Goal: Task Accomplishment & Management: Use online tool/utility

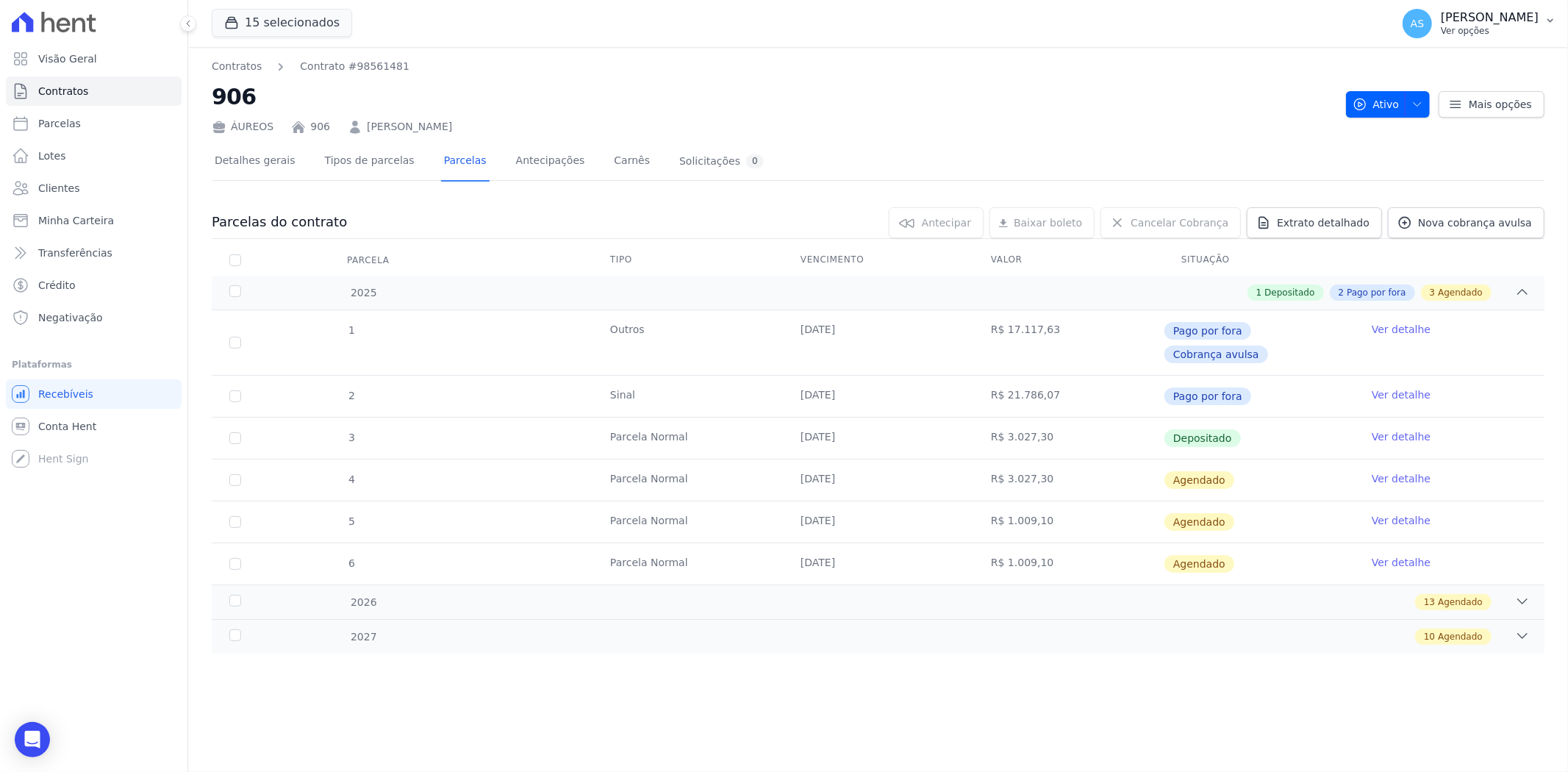
click at [1556, 19] on icon "button" at bounding box center [1550, 21] width 12 height 12
click at [1439, 189] on link "Importar de ERP" at bounding box center [1474, 195] width 189 height 26
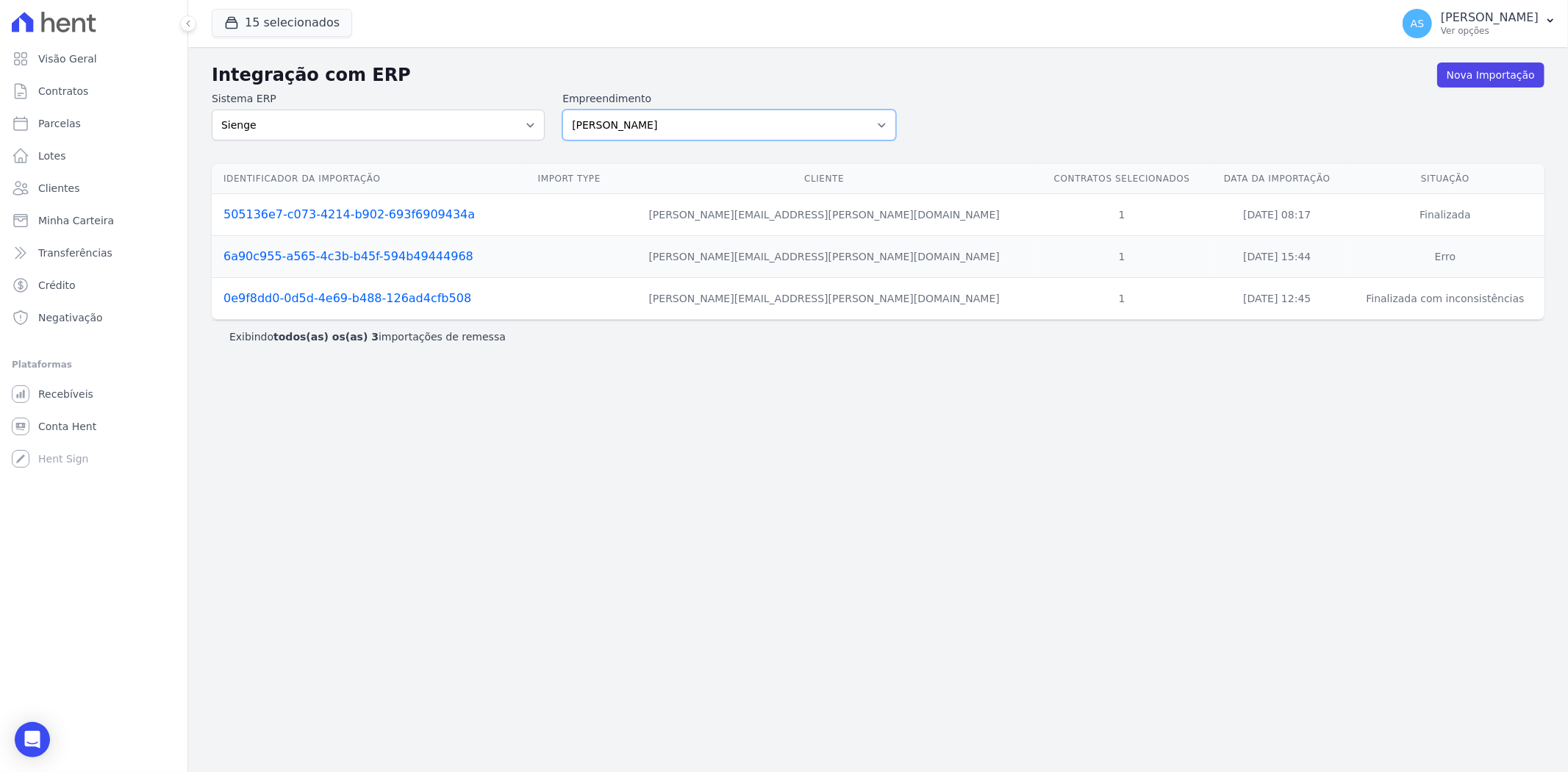
click at [884, 121] on select "[PERSON_NAME] Art Prime - [PERSON_NAME] Unique CTV Beat Residencial CTV Mob CTV…" at bounding box center [728, 125] width 333 height 31
select select "07045392-1eb6-4147-b42d-f514e16f5719"
click at [562, 110] on select "[PERSON_NAME] Art Prime - [PERSON_NAME] Unique CTV Beat Residencial CTV Mob CTV…" at bounding box center [728, 125] width 333 height 31
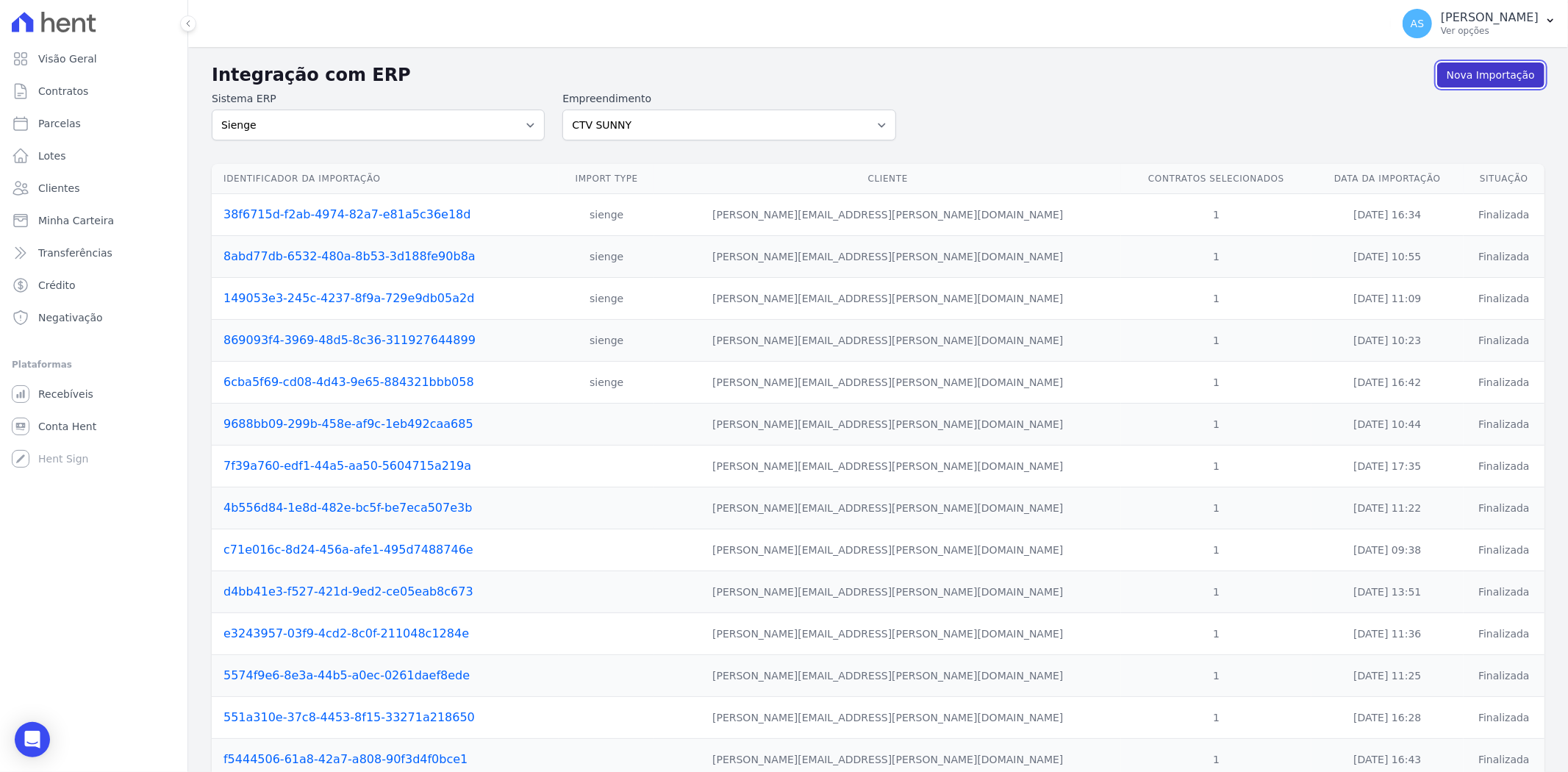
click at [1470, 72] on link "Nova Importação" at bounding box center [1491, 75] width 107 height 25
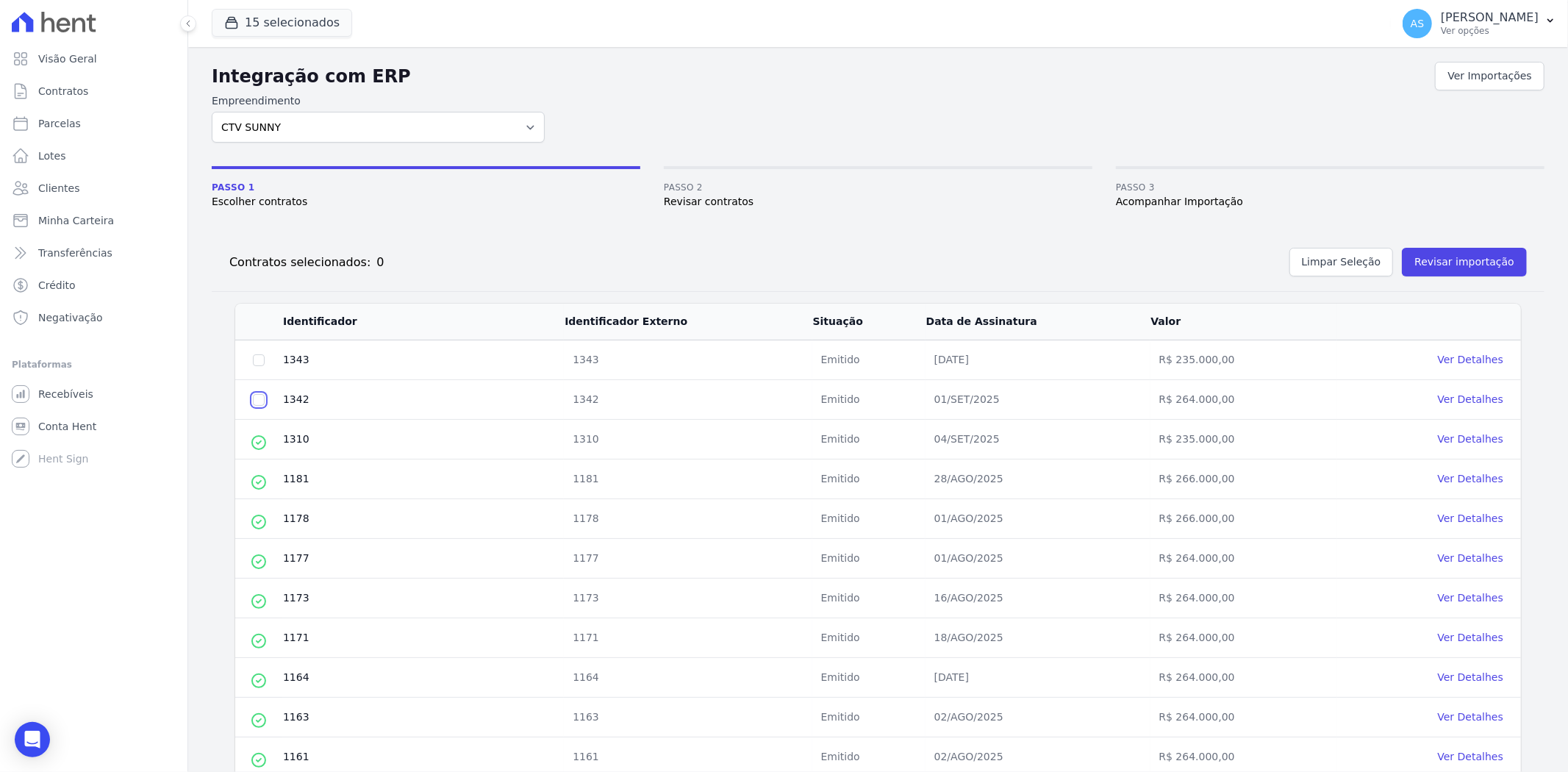
click at [261, 395] on input "checkbox" at bounding box center [259, 400] width 12 height 12
checkbox input "true"
click at [1434, 262] on button "Revisar importação" at bounding box center [1464, 262] width 125 height 29
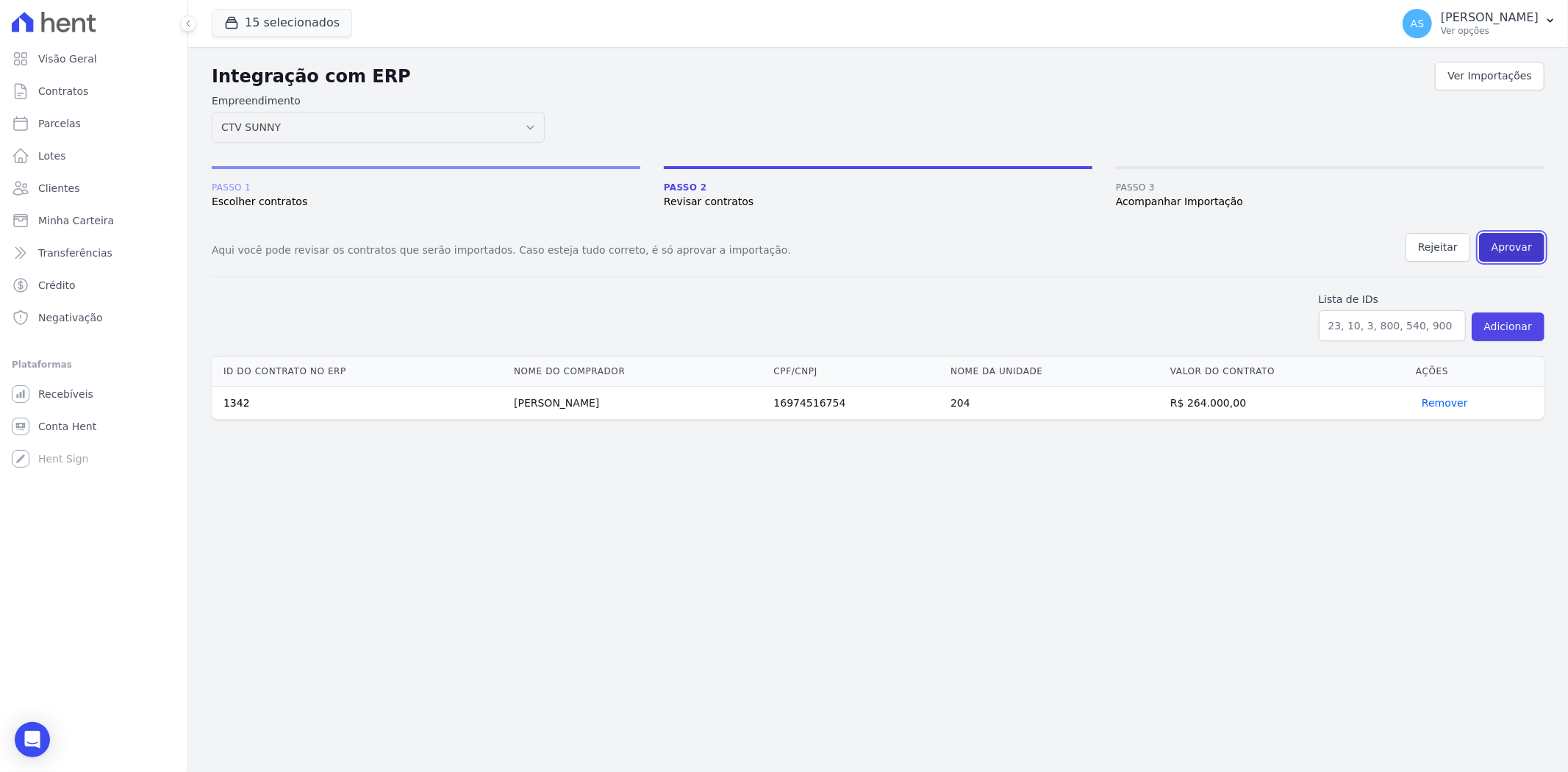
click at [1512, 249] on button "Aprovar" at bounding box center [1512, 247] width 66 height 29
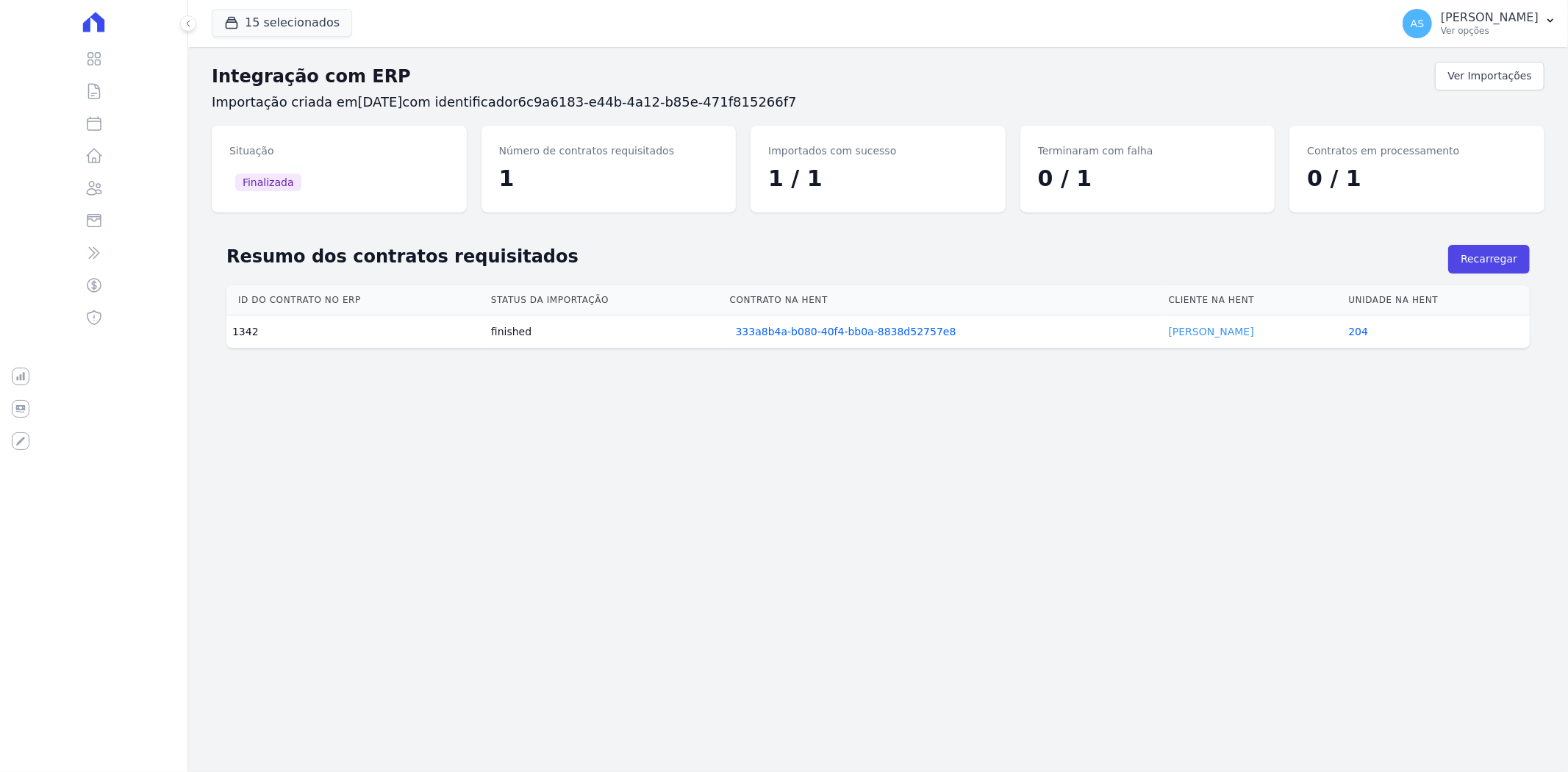
click at [1193, 334] on link "Matheus Medeiros" at bounding box center [1211, 331] width 85 height 12
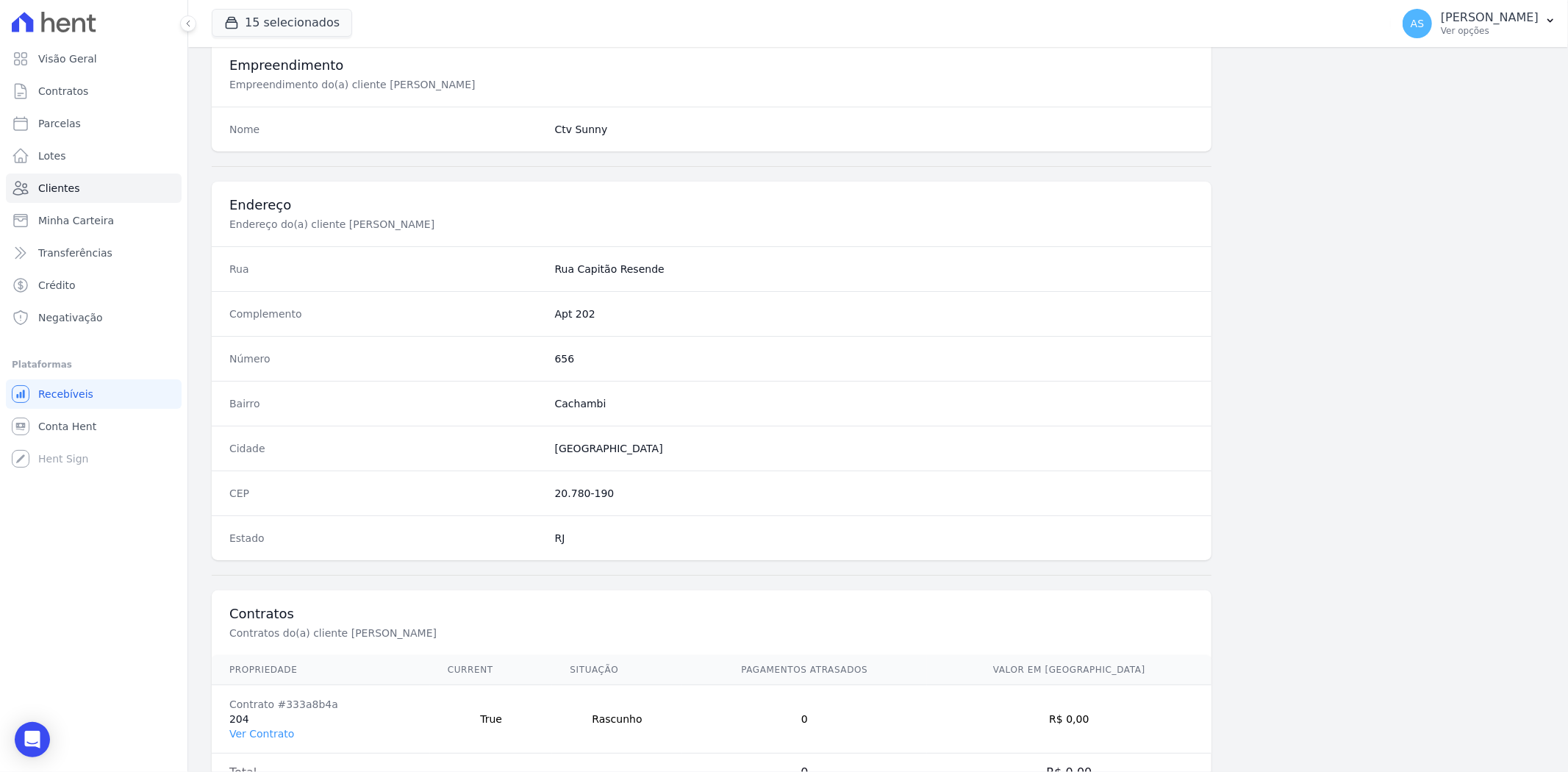
scroll to position [606, 0]
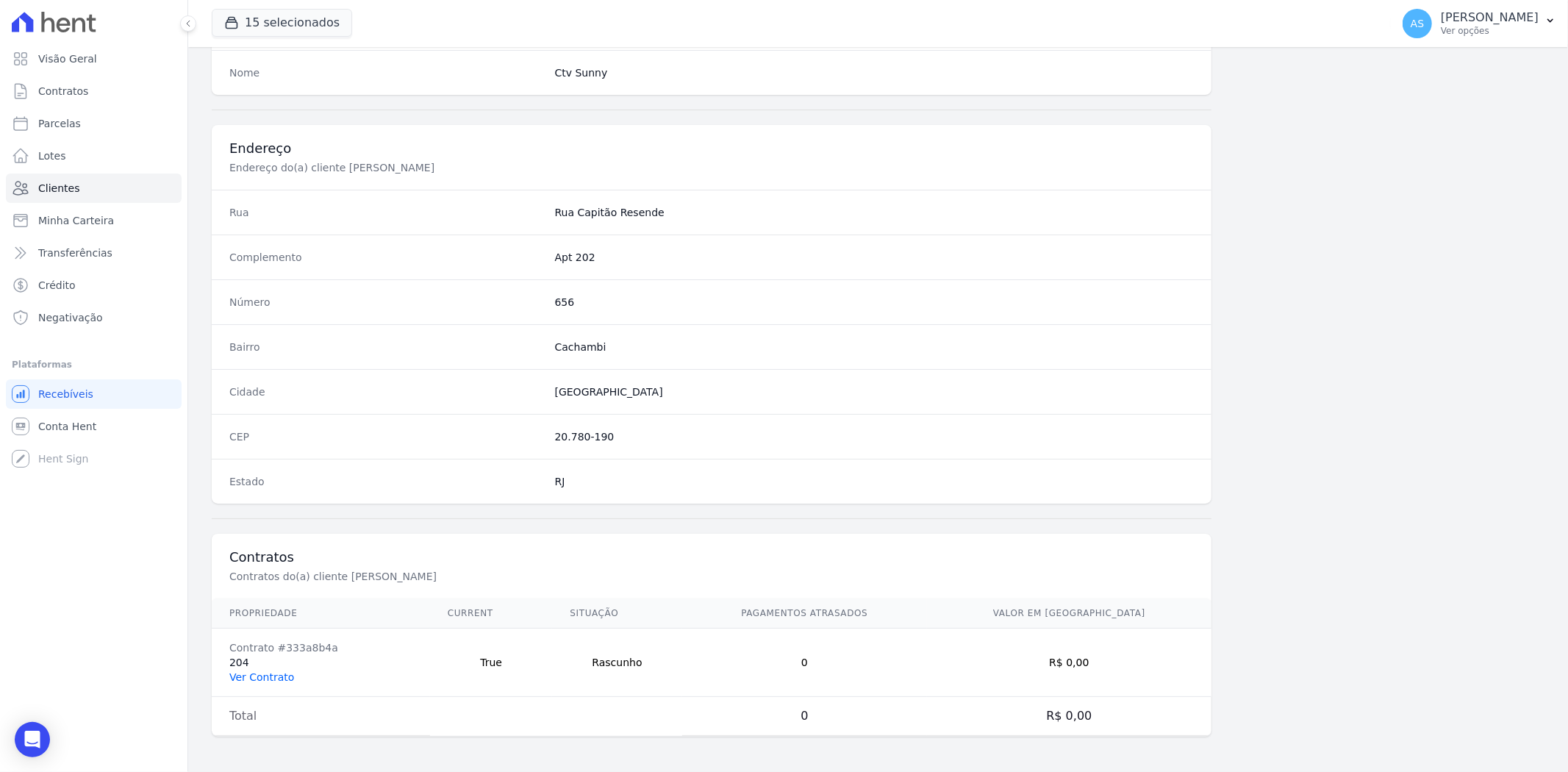
click at [267, 676] on link "Ver Contrato" at bounding box center [261, 676] width 65 height 12
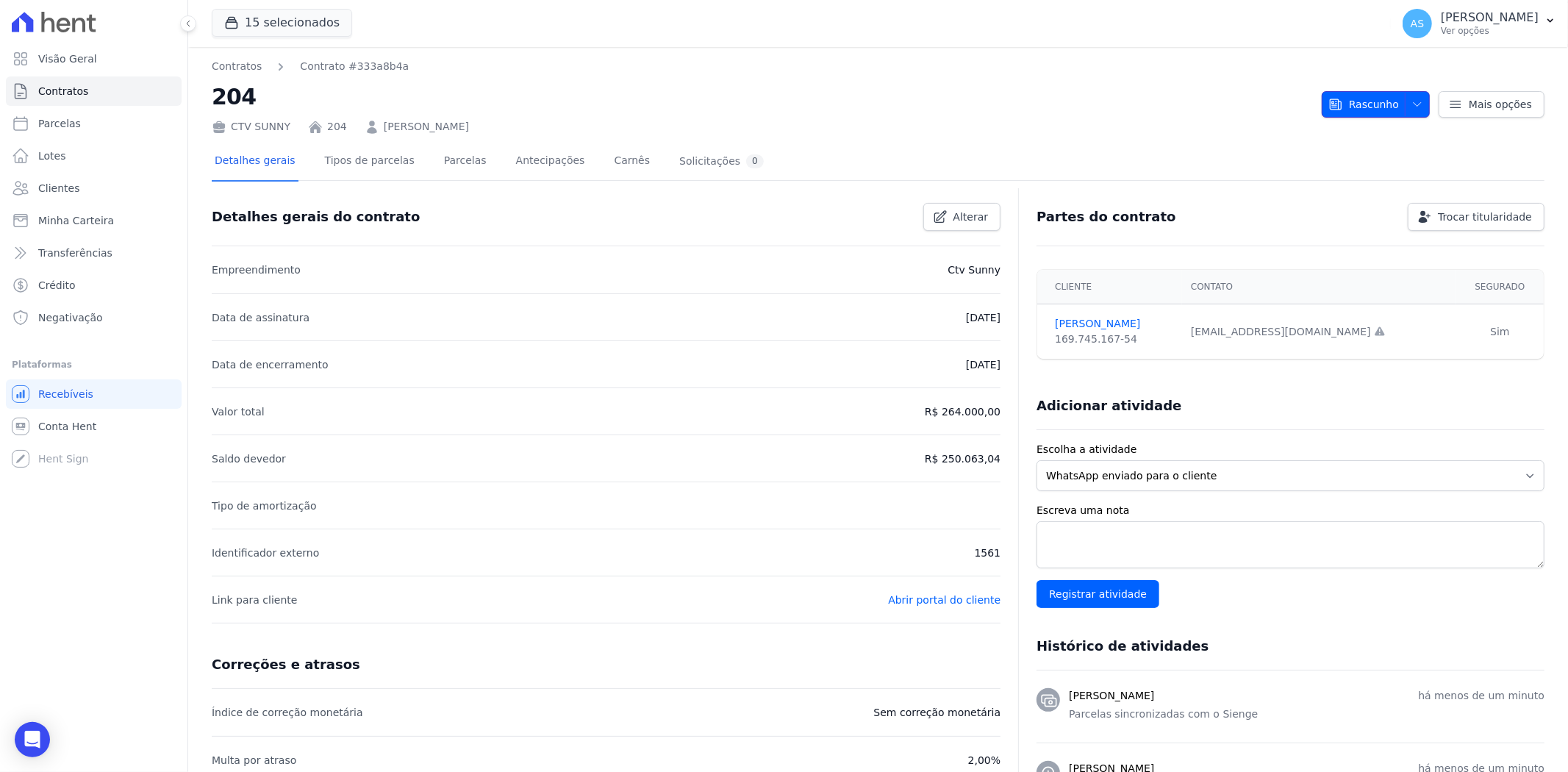
click at [1408, 97] on span "button" at bounding box center [1414, 104] width 19 height 23
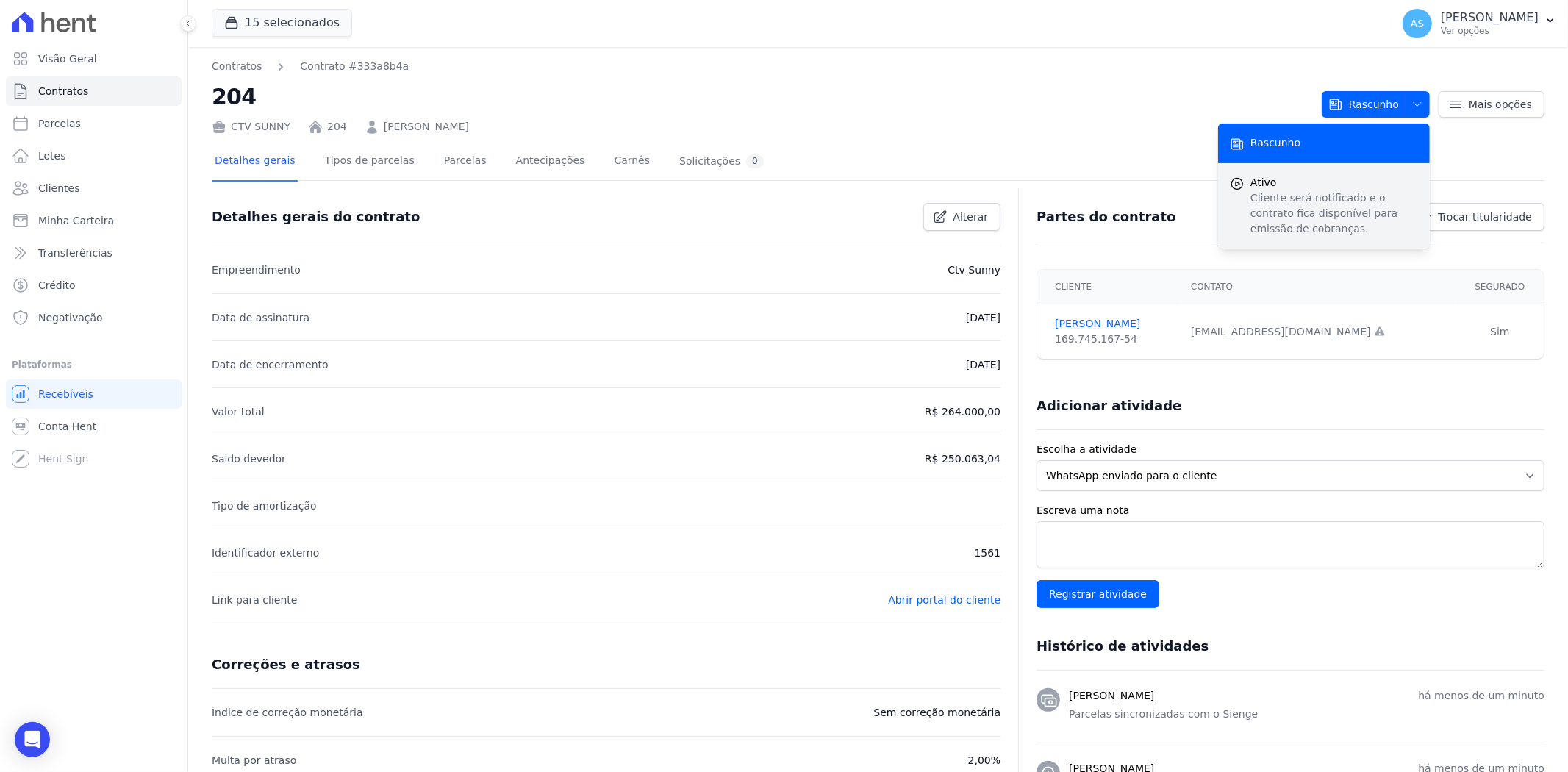
click at [1306, 199] on p "Cliente será notificado e o contrato fica disponível para emissão de cobranças." at bounding box center [1334, 213] width 168 height 46
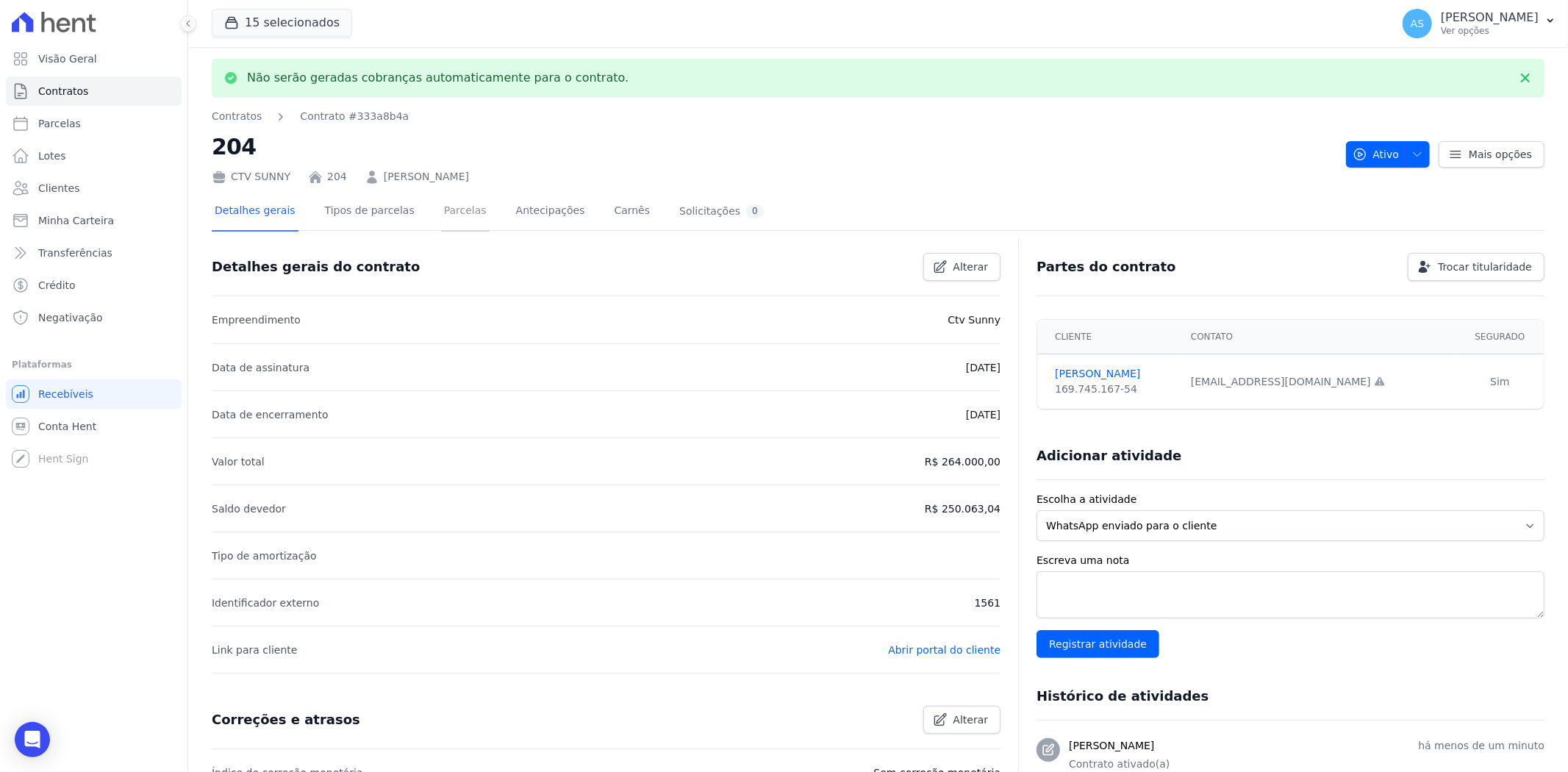
click at [451, 217] on link "Parcelas" at bounding box center [465, 212] width 49 height 39
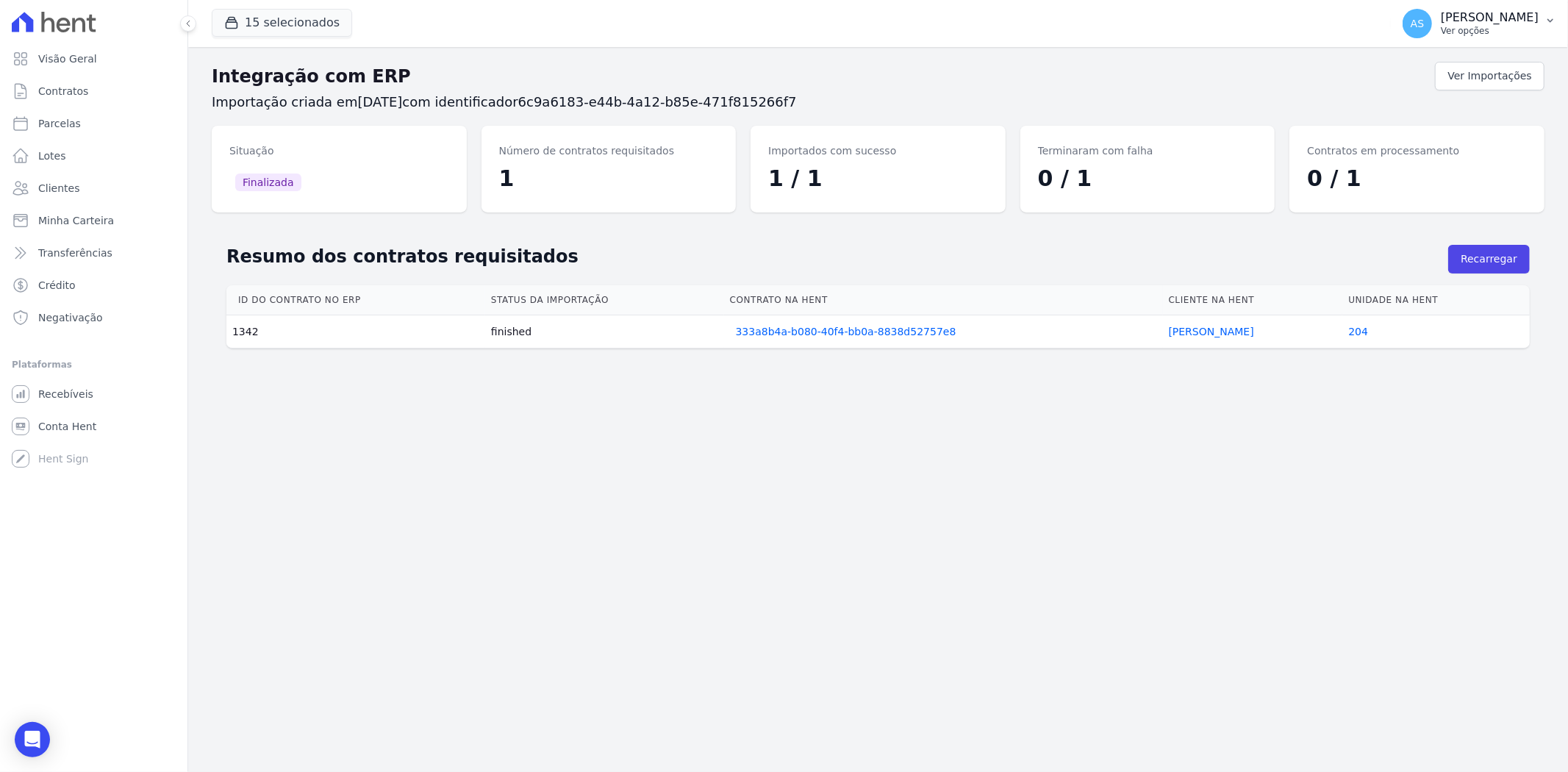
click at [1515, 25] on p "Ver opções" at bounding box center [1490, 31] width 98 height 12
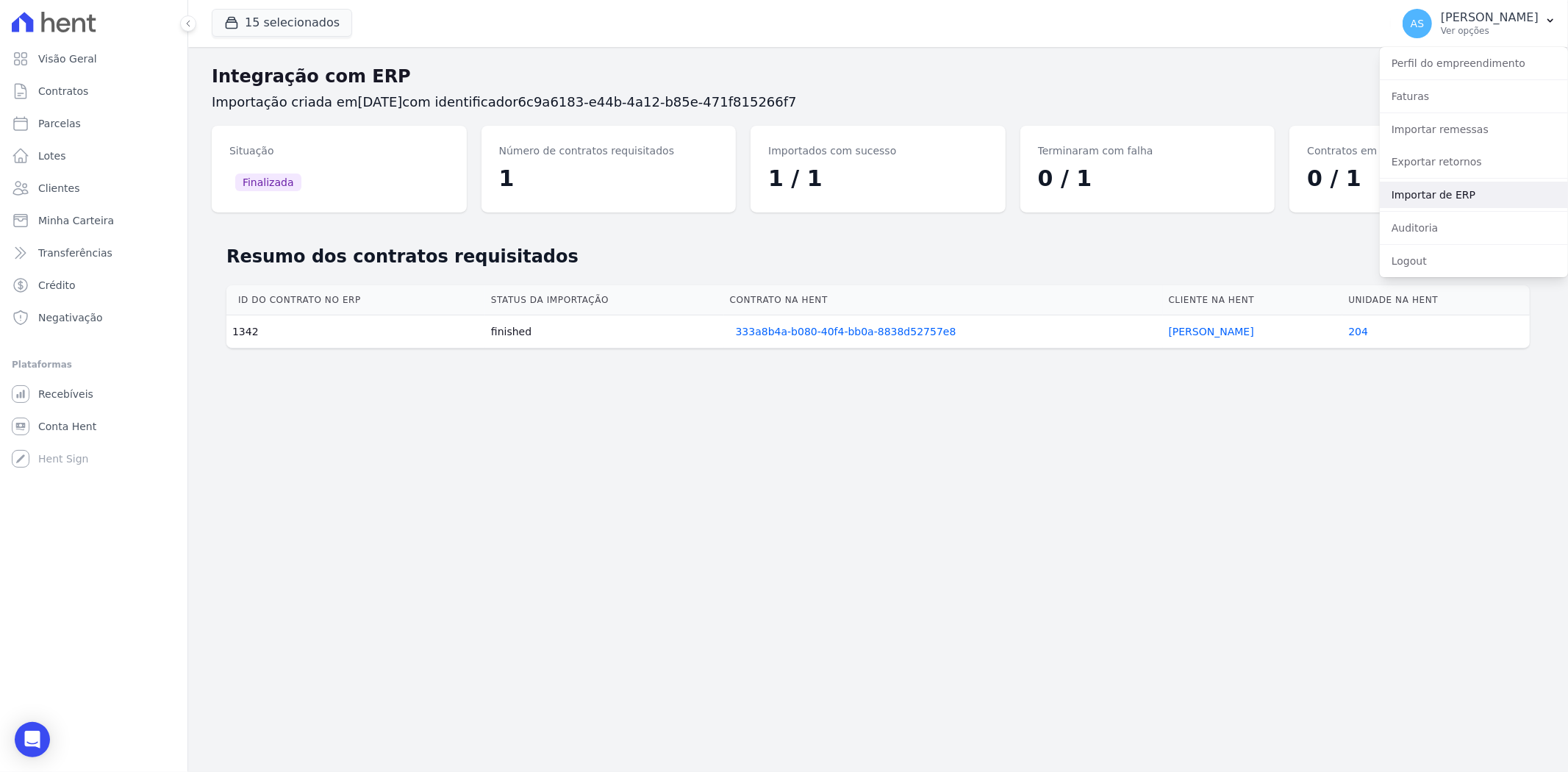
click at [1445, 195] on link "Importar de ERP" at bounding box center [1474, 195] width 189 height 26
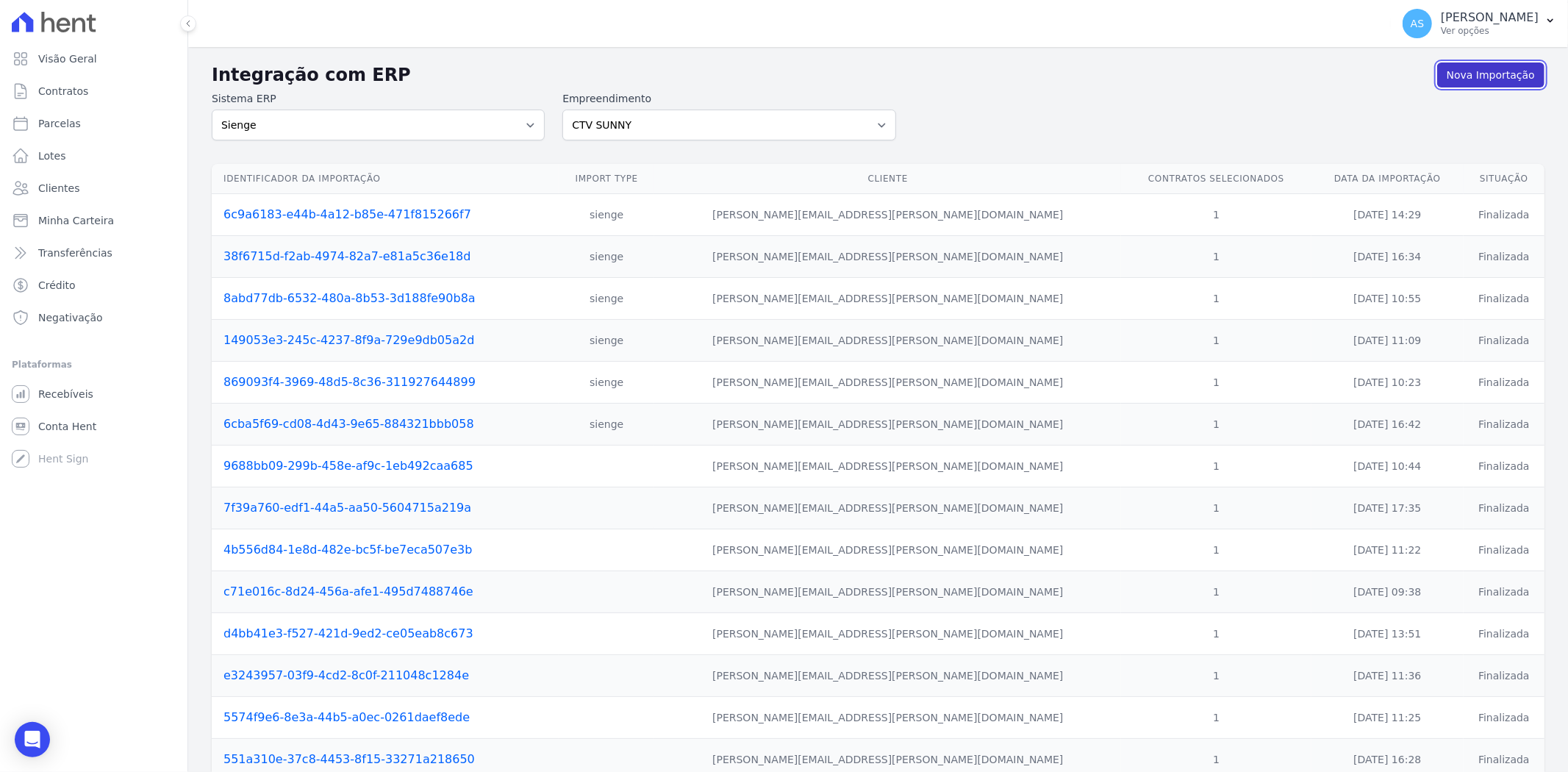
click at [1471, 81] on link "Nova Importação" at bounding box center [1491, 75] width 107 height 25
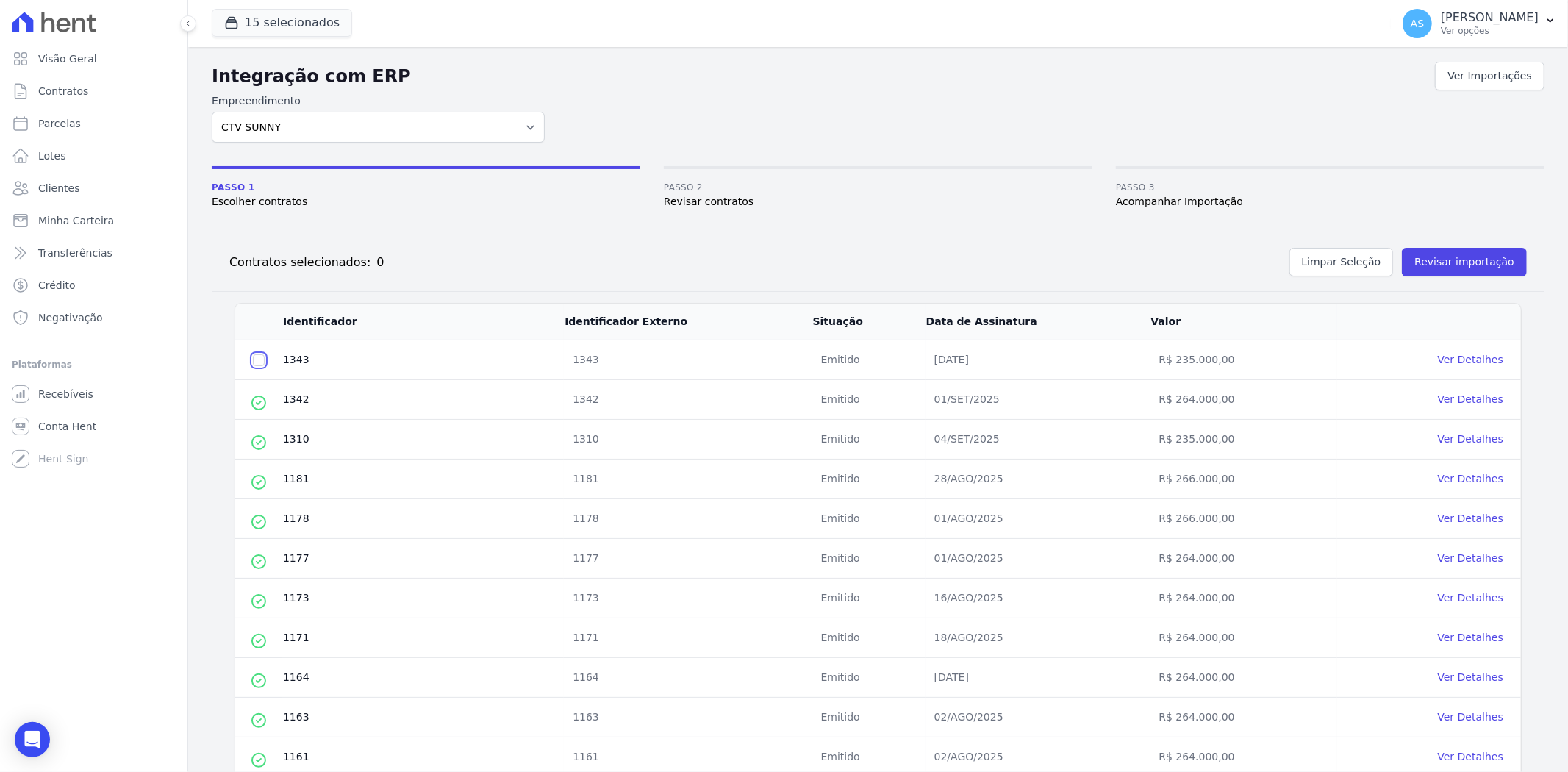
click at [260, 361] on input "checkbox" at bounding box center [259, 360] width 12 height 12
checkbox input "true"
click at [1442, 265] on button "Revisar importação" at bounding box center [1464, 262] width 125 height 29
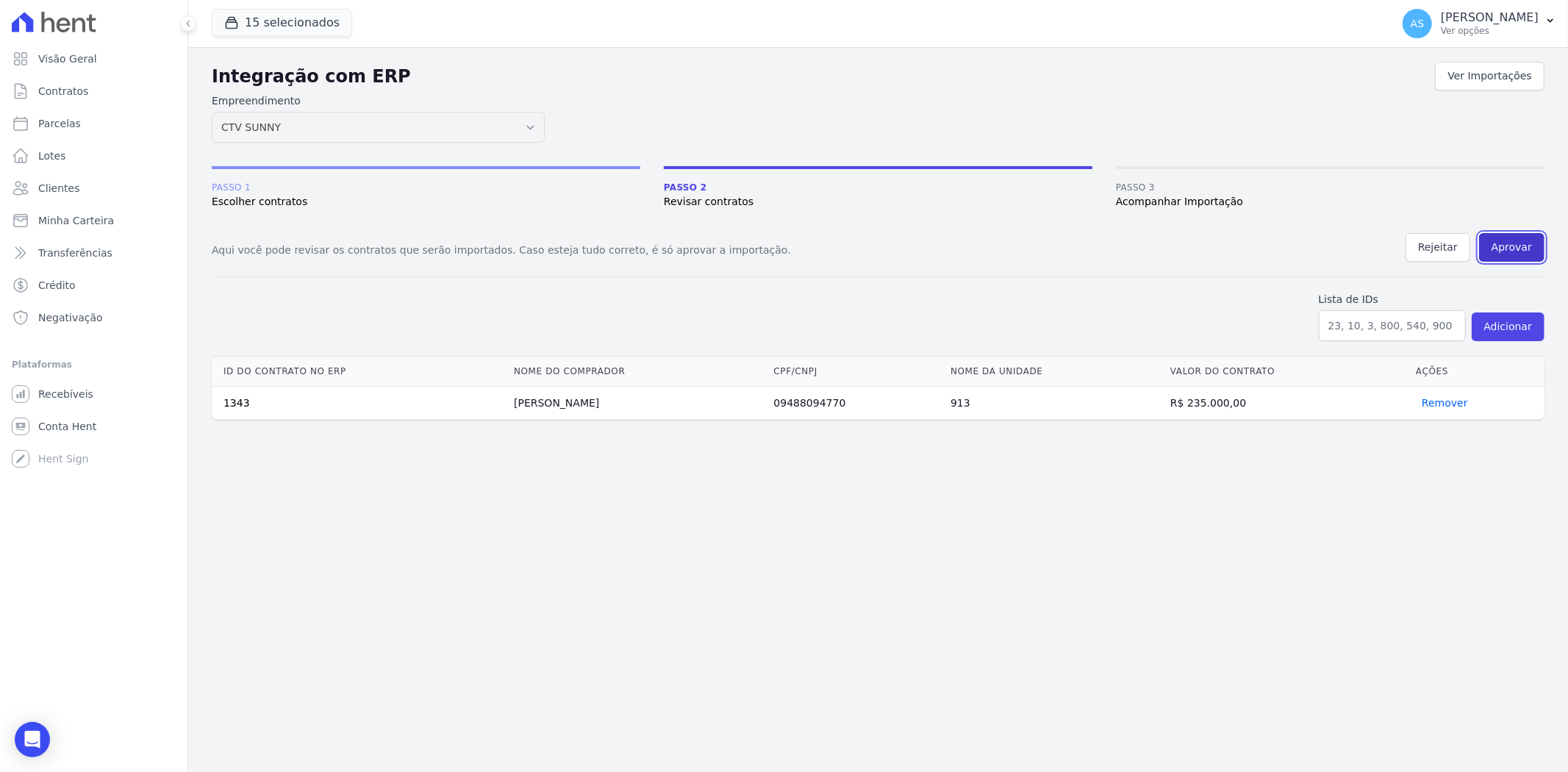
click at [1509, 243] on button "Aprovar" at bounding box center [1512, 247] width 66 height 29
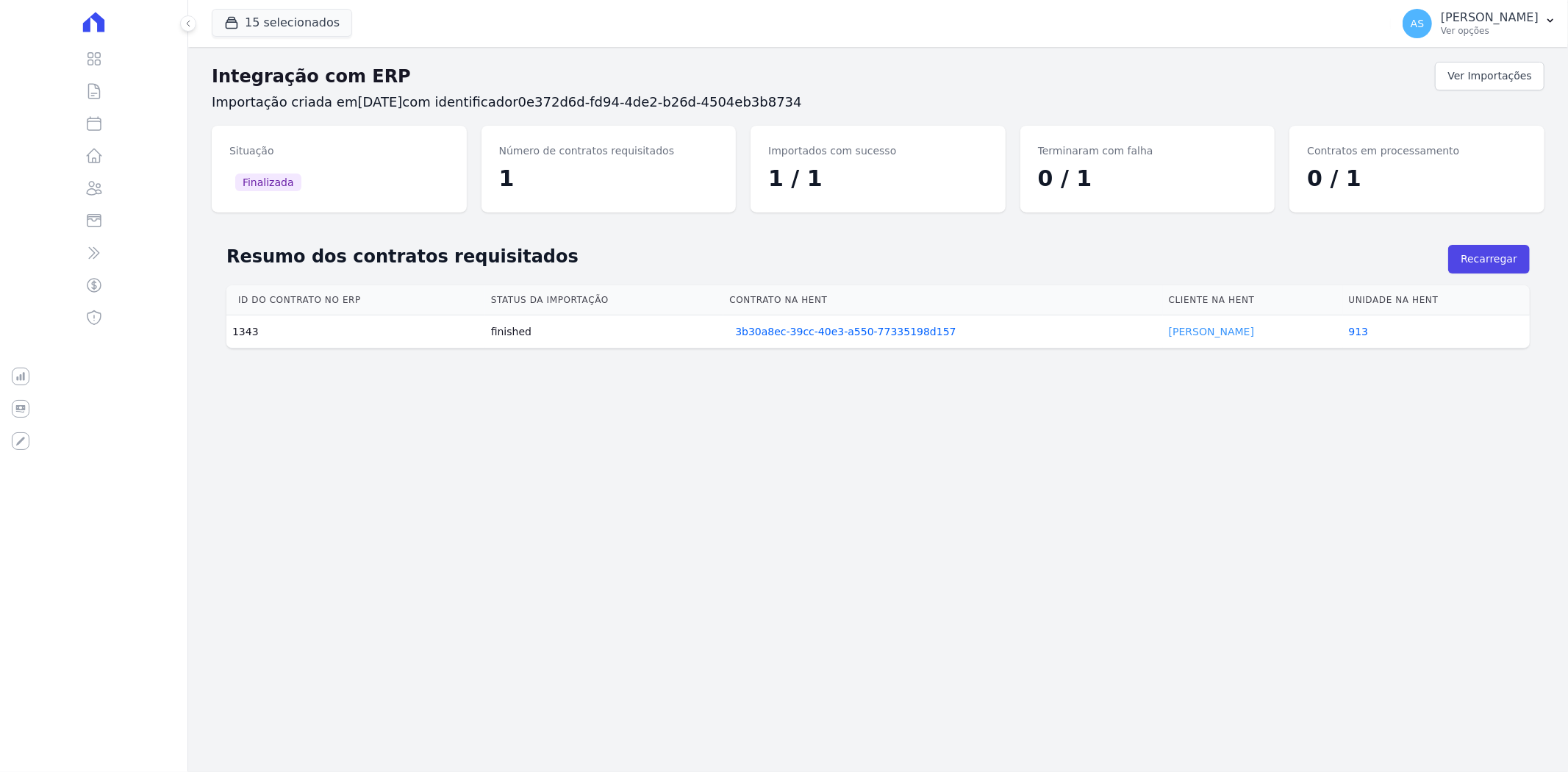
click at [1207, 331] on link "Rodrigo Marins" at bounding box center [1211, 331] width 85 height 12
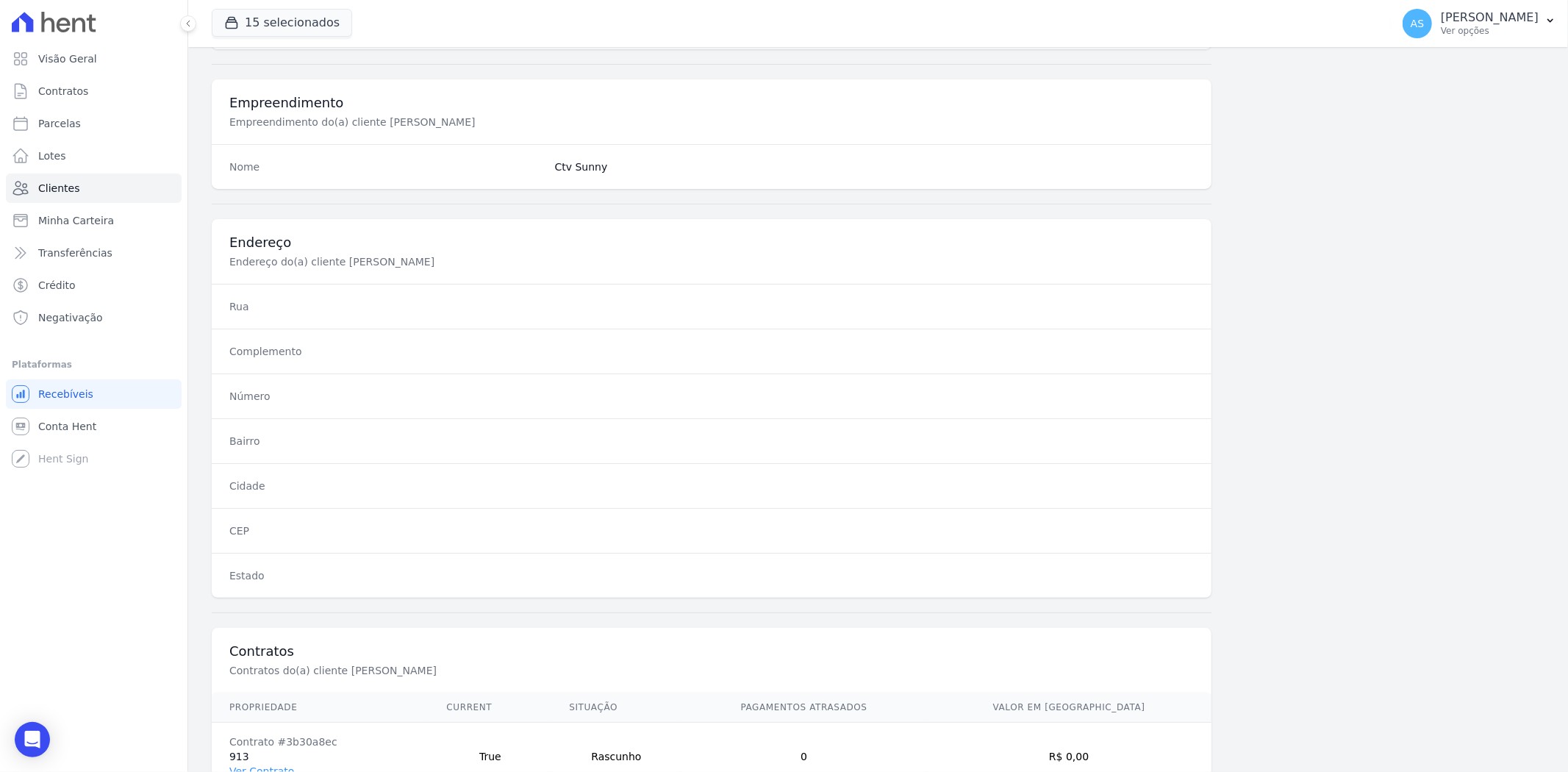
scroll to position [606, 0]
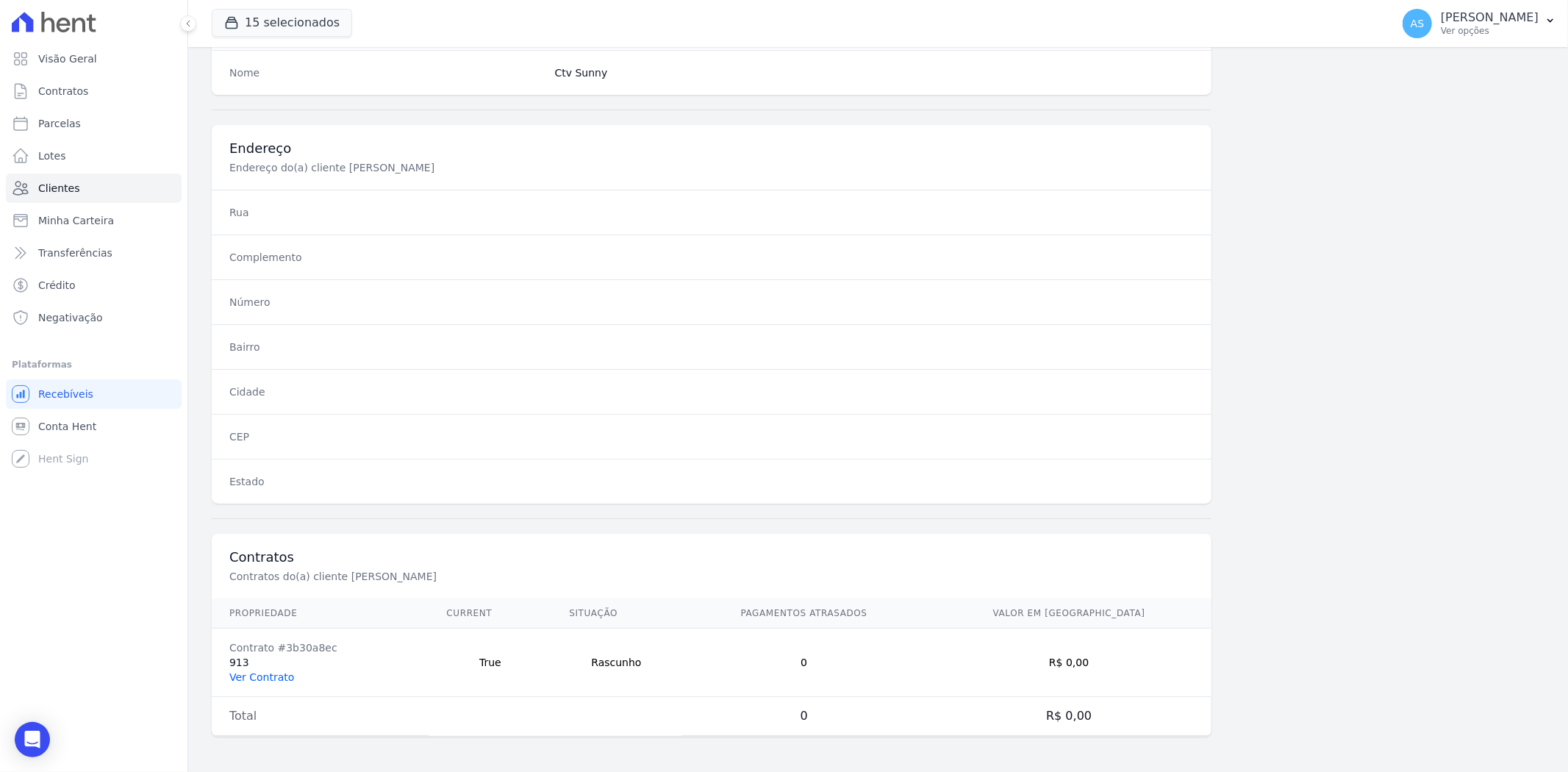
click at [263, 677] on link "Ver Contrato" at bounding box center [261, 676] width 65 height 12
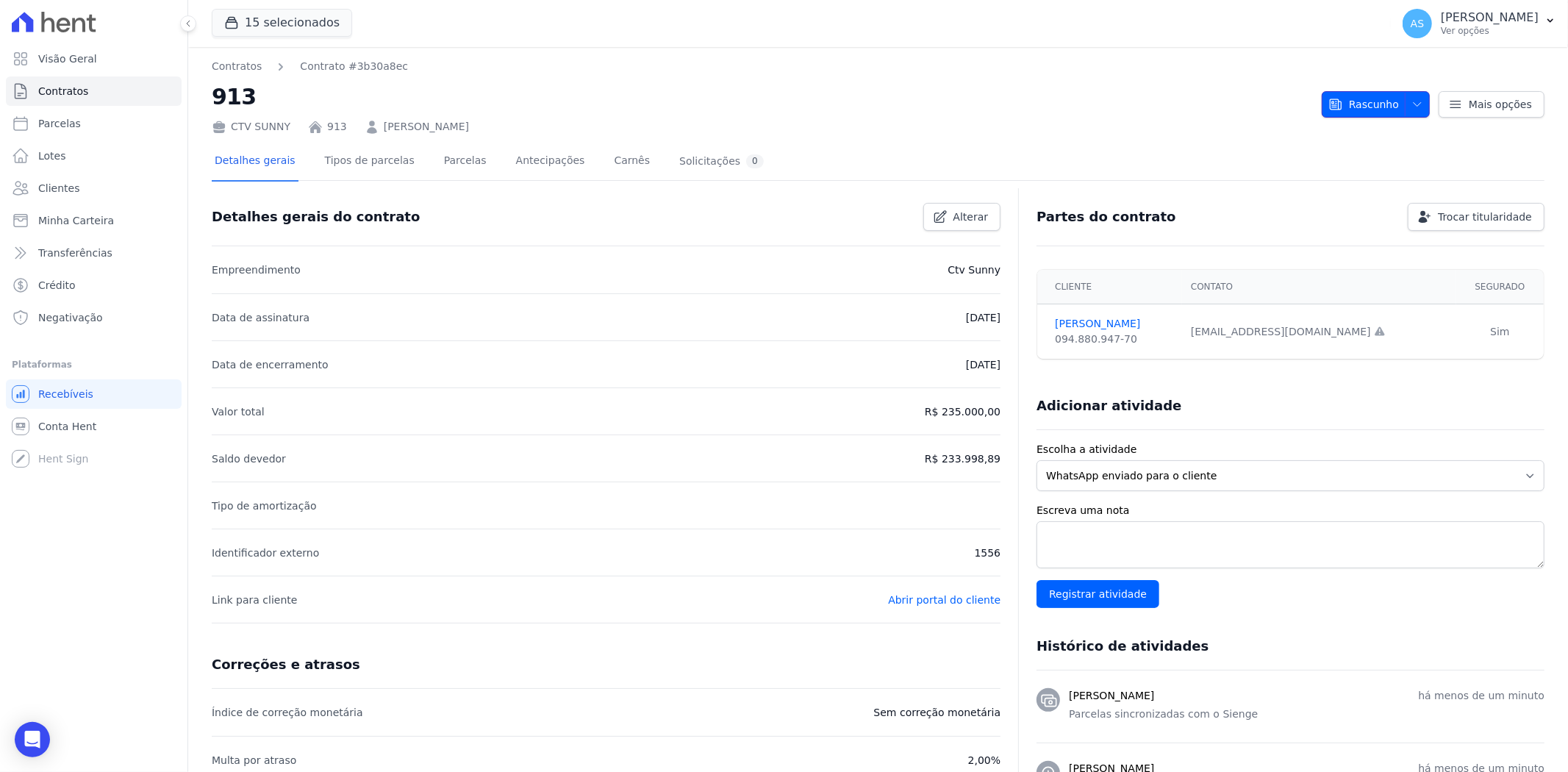
click at [1414, 106] on icon "button" at bounding box center [1417, 104] width 12 height 12
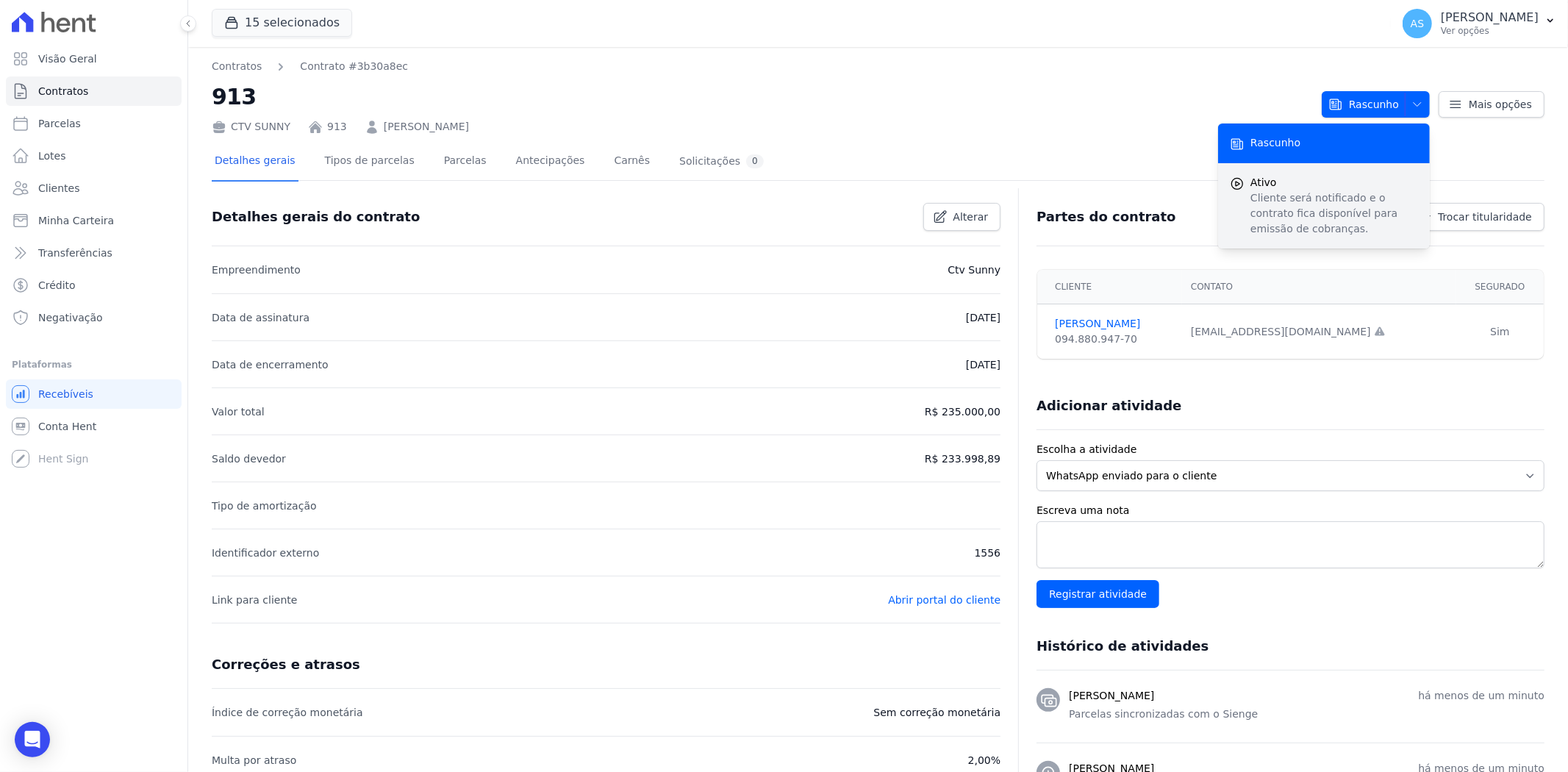
click at [1296, 188] on span "Ativo" at bounding box center [1334, 182] width 168 height 15
